Goal: Information Seeking & Learning: Learn about a topic

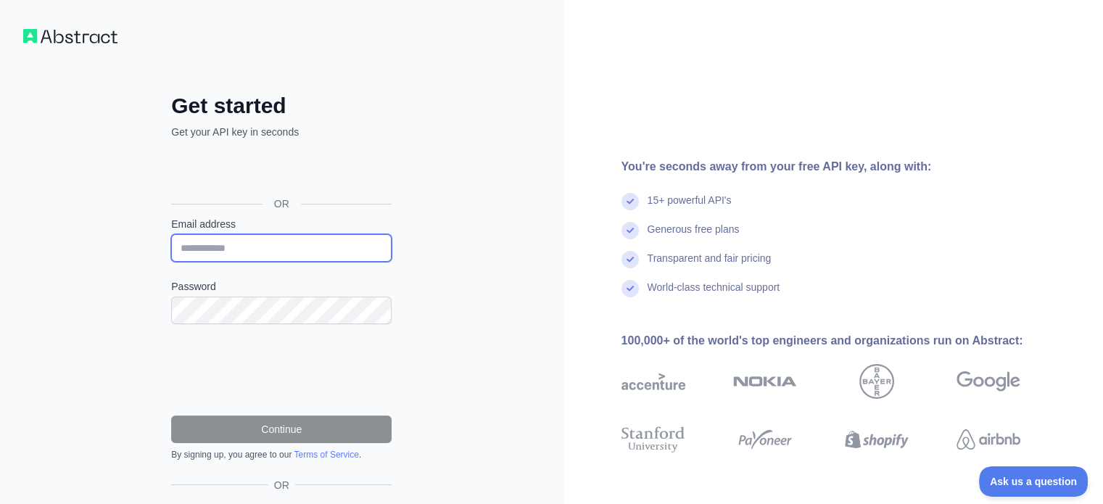
click at [258, 246] on input "Email address" at bounding box center [281, 248] width 220 height 28
type input "**********"
drag, startPoint x: 916, startPoint y: 257, endPoint x: 693, endPoint y: 226, distance: 224.9
click at [917, 257] on div "Transparent and fair pricing" at bounding box center [843, 265] width 445 height 29
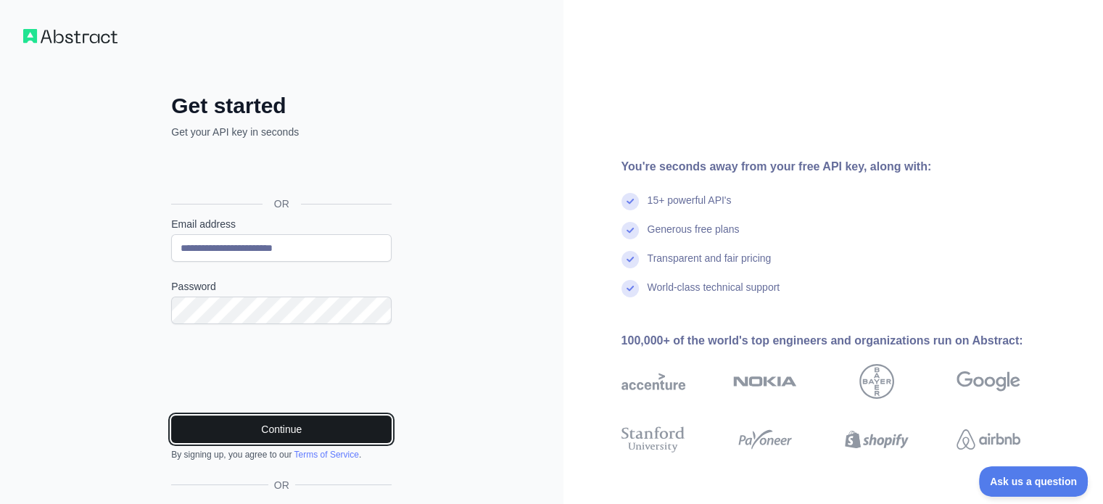
click at [263, 425] on button "Continue" at bounding box center [281, 429] width 220 height 28
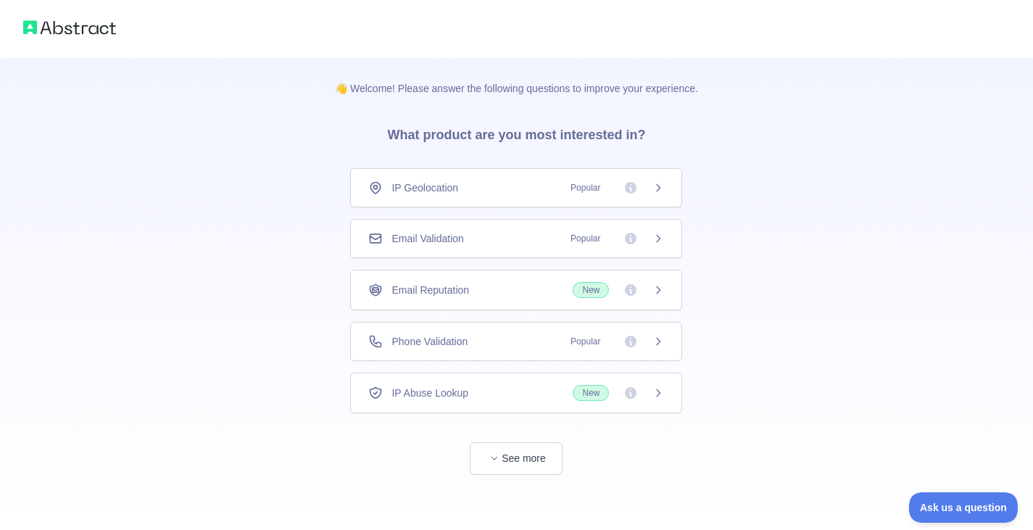
scroll to position [3, 0]
click at [501, 455] on span "button" at bounding box center [494, 455] width 15 height 15
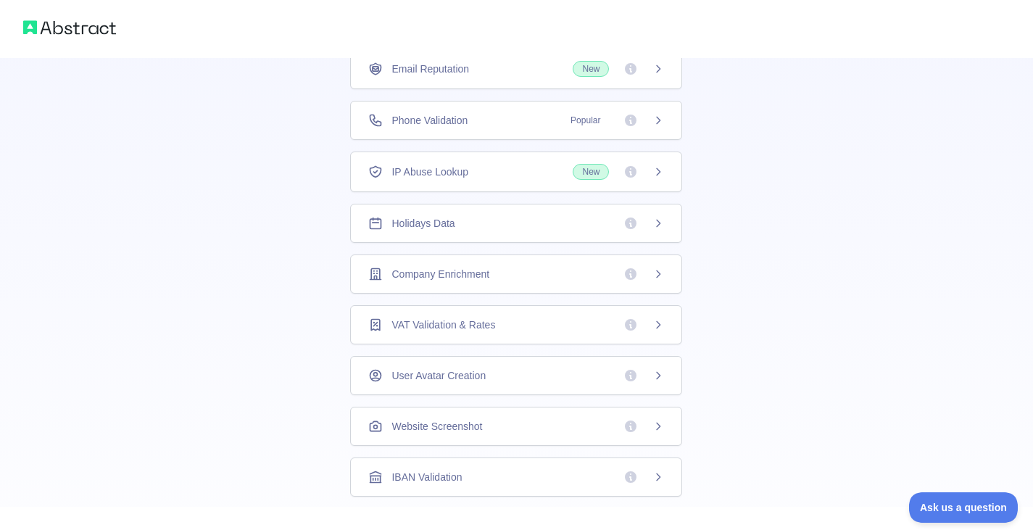
scroll to position [0, 0]
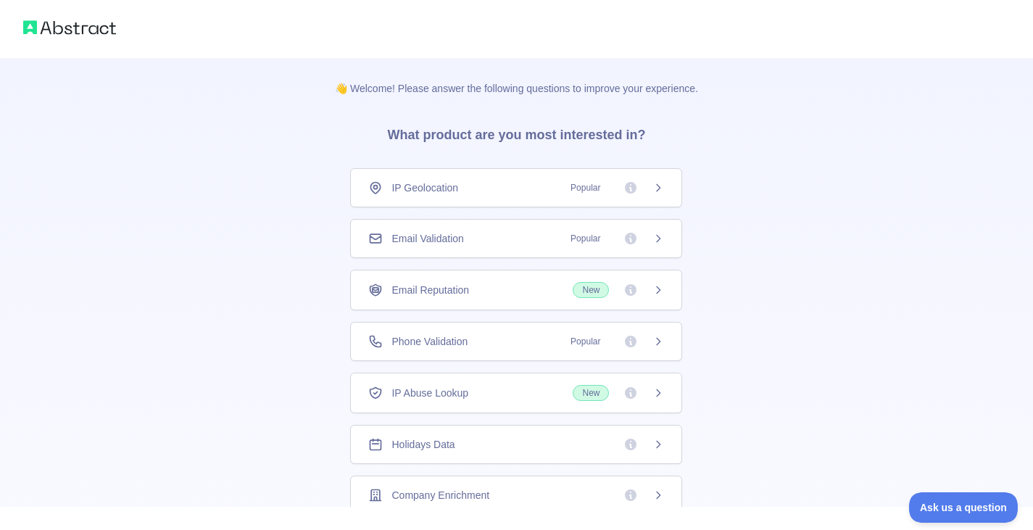
click at [502, 447] on div "Holidays Data" at bounding box center [516, 444] width 296 height 15
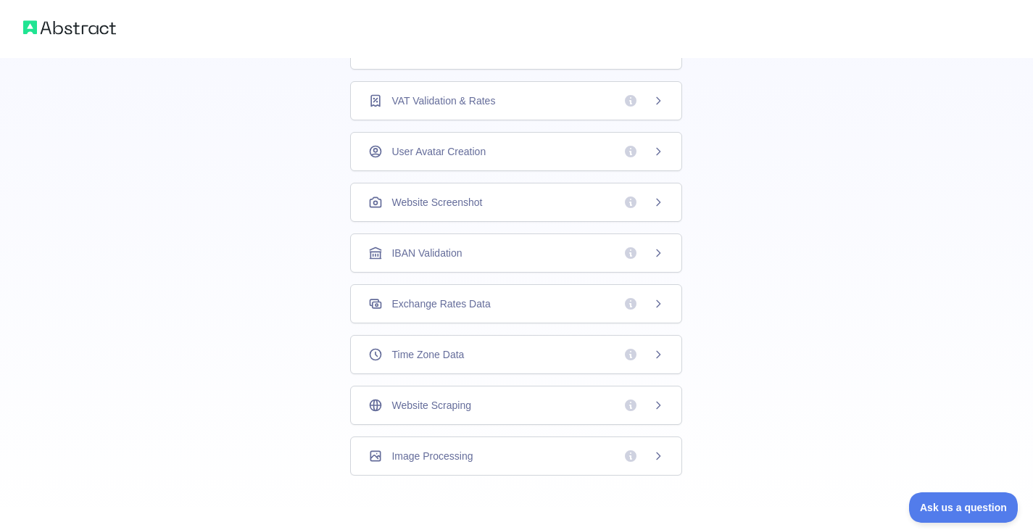
scroll to position [392, 0]
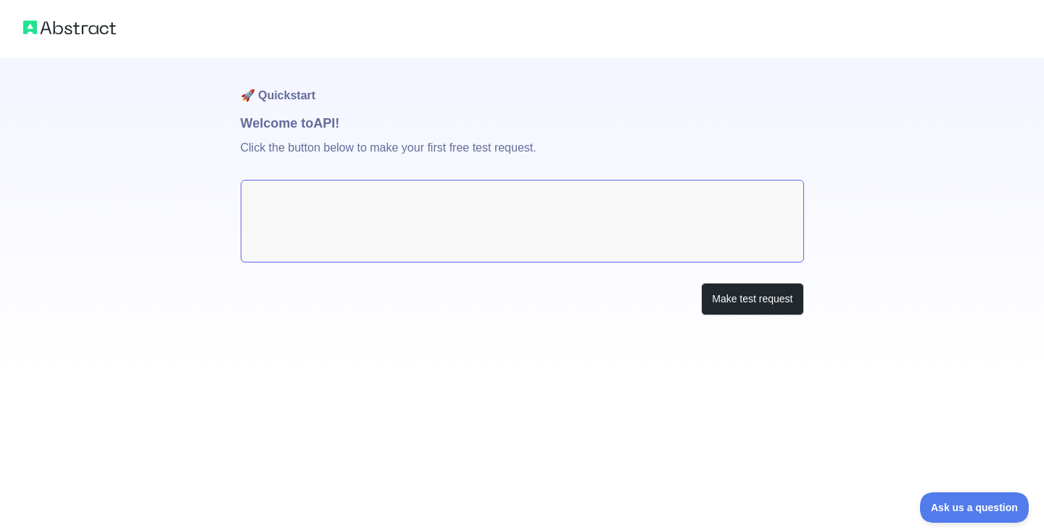
click at [634, 231] on textarea at bounding box center [522, 221] width 563 height 83
click at [775, 300] on button "Make test request" at bounding box center [752, 299] width 102 height 33
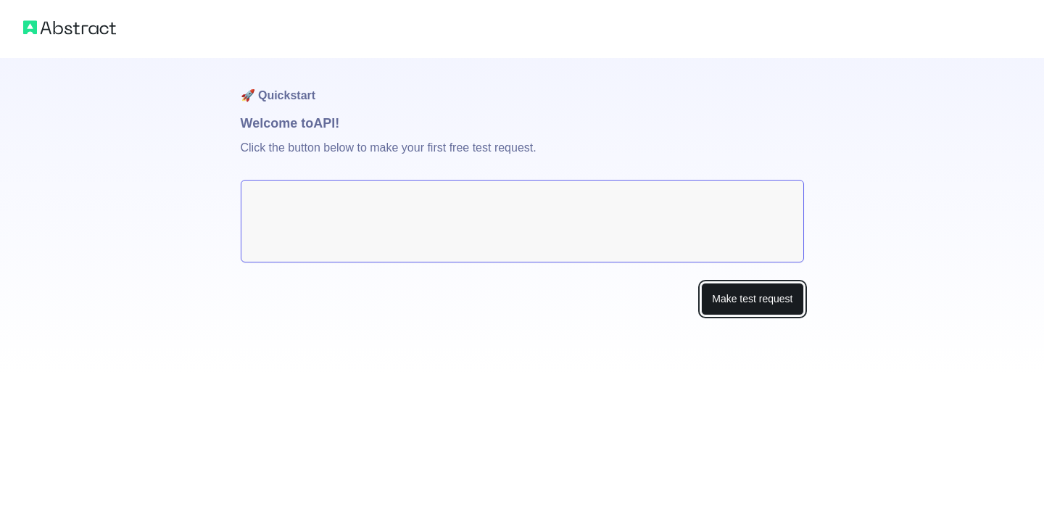
click at [761, 293] on button "Make test request" at bounding box center [752, 299] width 102 height 33
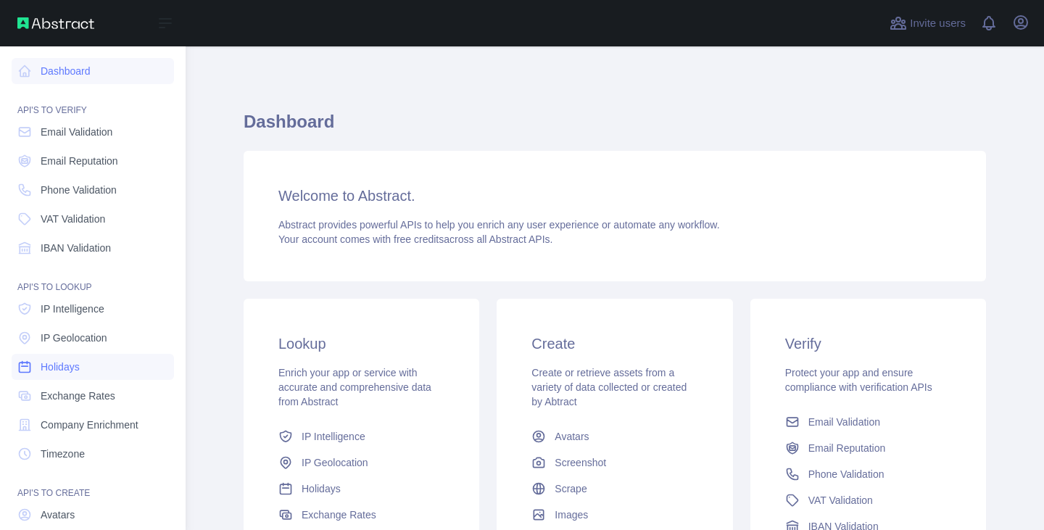
click at [82, 360] on link "Holidays" at bounding box center [93, 367] width 162 height 26
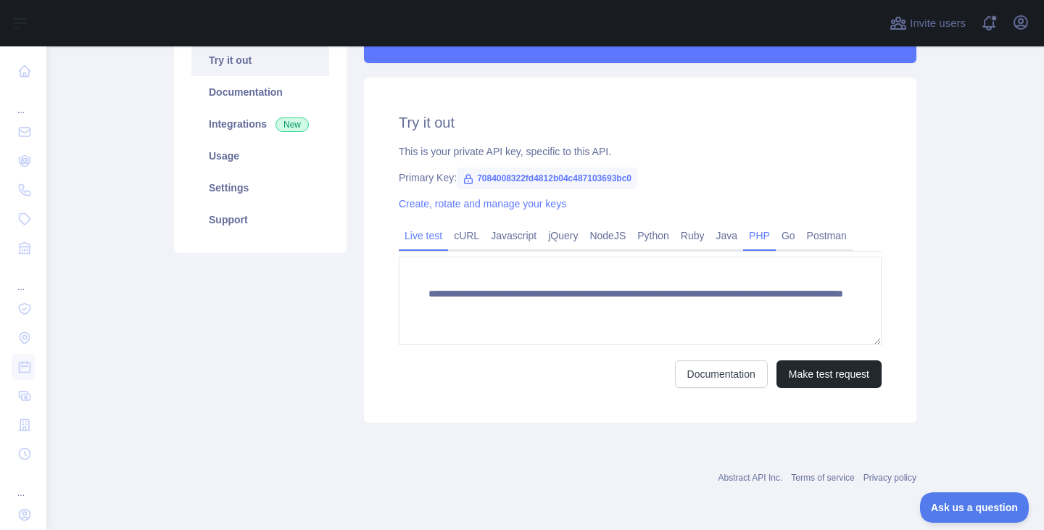
click at [743, 244] on link "PHP" at bounding box center [759, 235] width 33 height 23
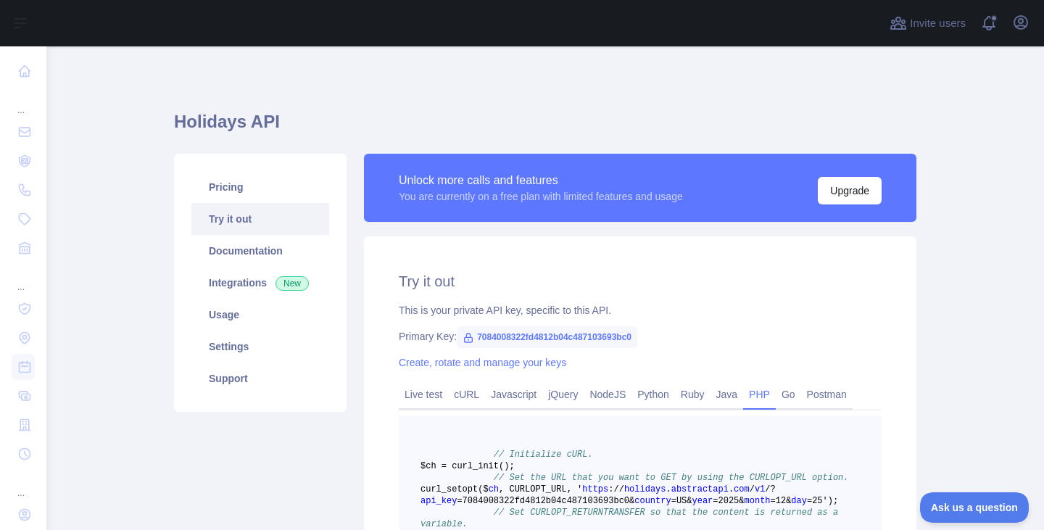
click at [244, 218] on link "Try it out" at bounding box center [260, 219] width 138 height 32
click at [234, 339] on link "Settings" at bounding box center [260, 347] width 138 height 32
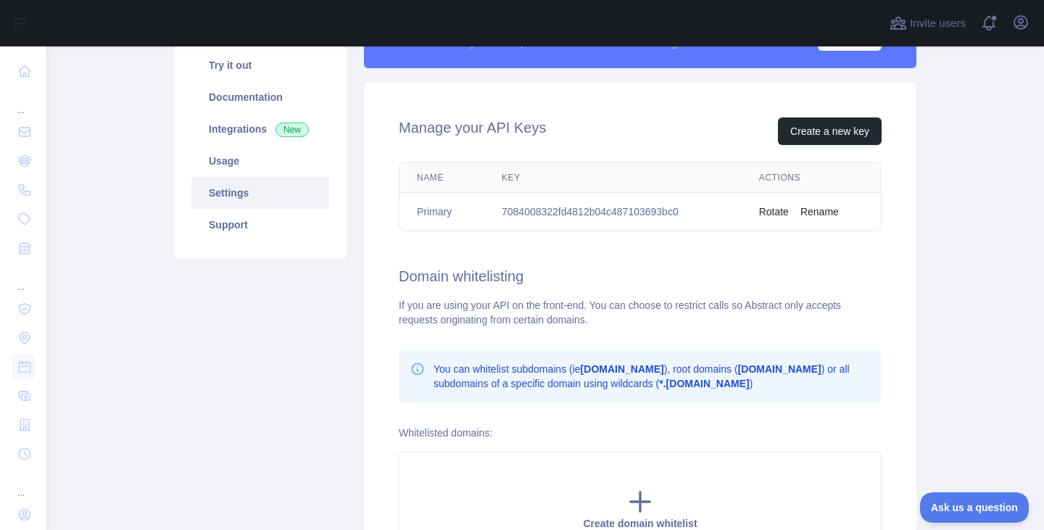
scroll to position [187, 0]
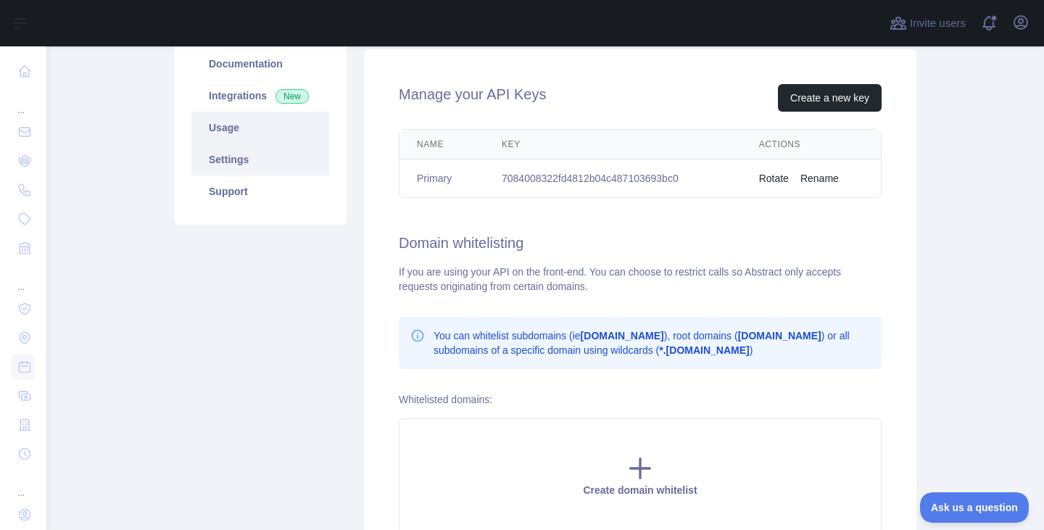
click at [260, 133] on link "Usage" at bounding box center [260, 128] width 138 height 32
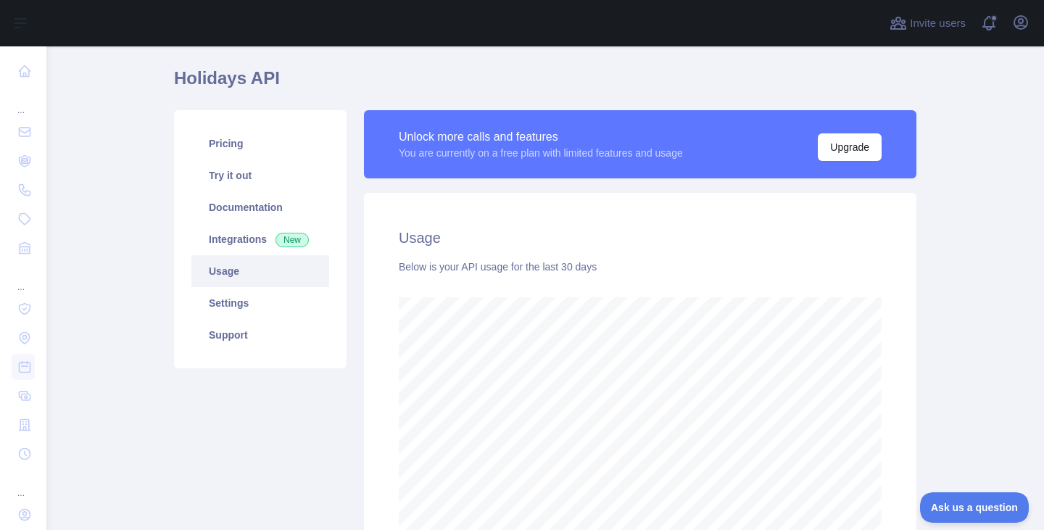
scroll to position [42, 0]
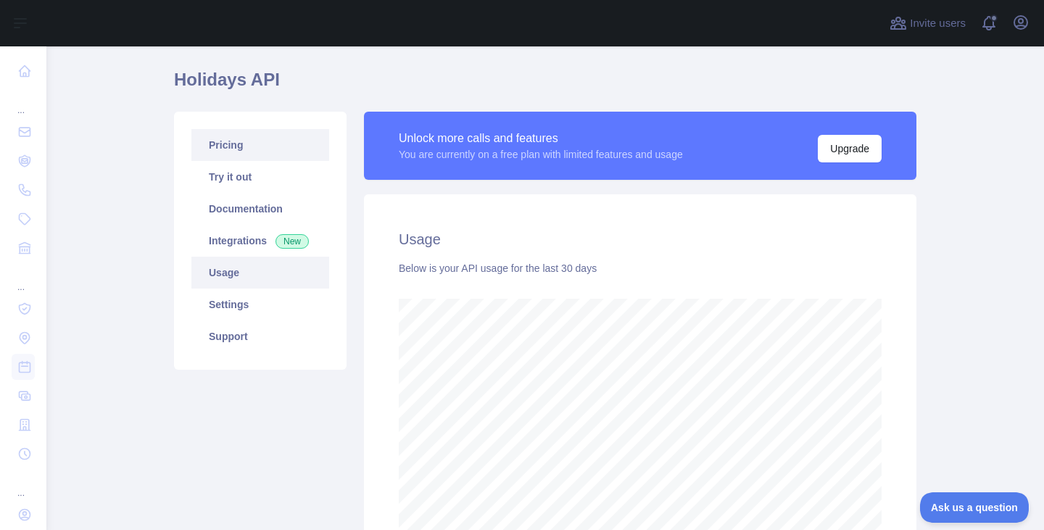
click at [262, 148] on link "Pricing" at bounding box center [260, 145] width 138 height 32
